Goal: Register for event/course

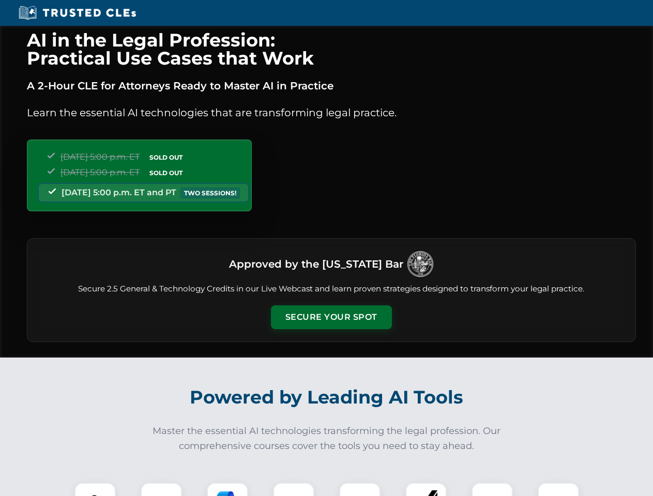
click at [331, 318] on button "Secure Your Spot" at bounding box center [331, 318] width 121 height 24
click at [95, 490] on img at bounding box center [95, 504] width 30 height 30
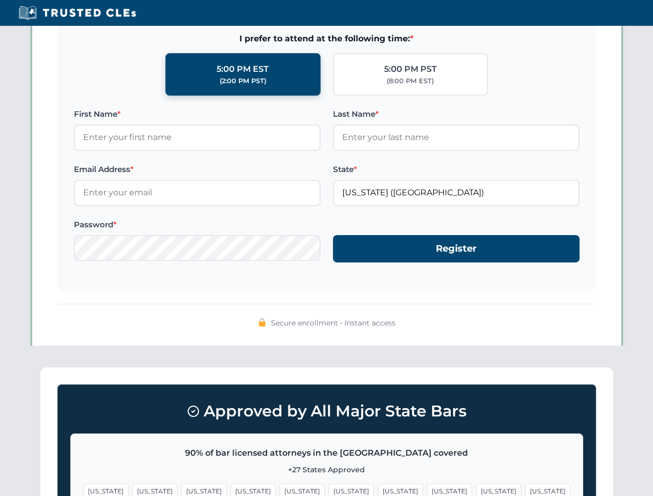
click at [378, 490] on span "[US_STATE]" at bounding box center [400, 491] width 45 height 15
click at [476, 490] on span "[US_STATE]" at bounding box center [498, 491] width 45 height 15
